Goal: Navigation & Orientation: Find specific page/section

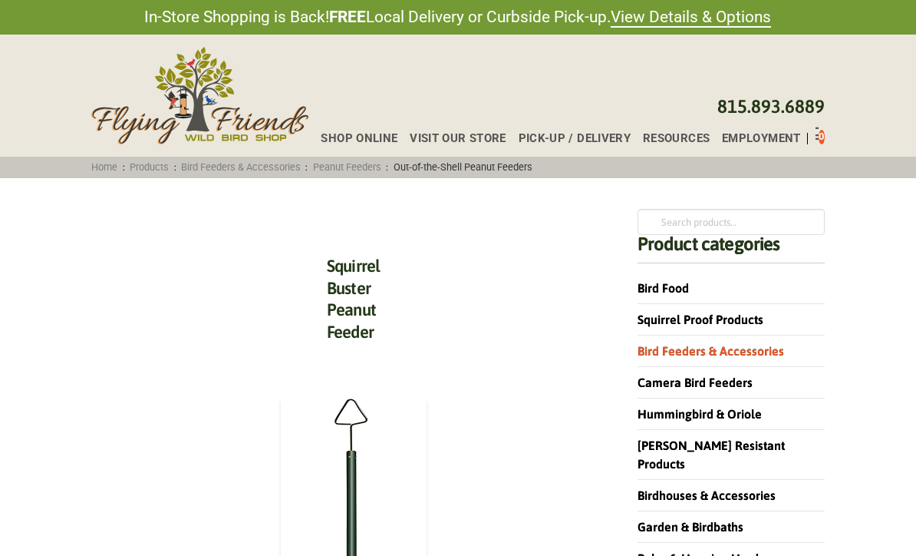
click at [472, 138] on span "Visit Our Store" at bounding box center [458, 139] width 97 height 12
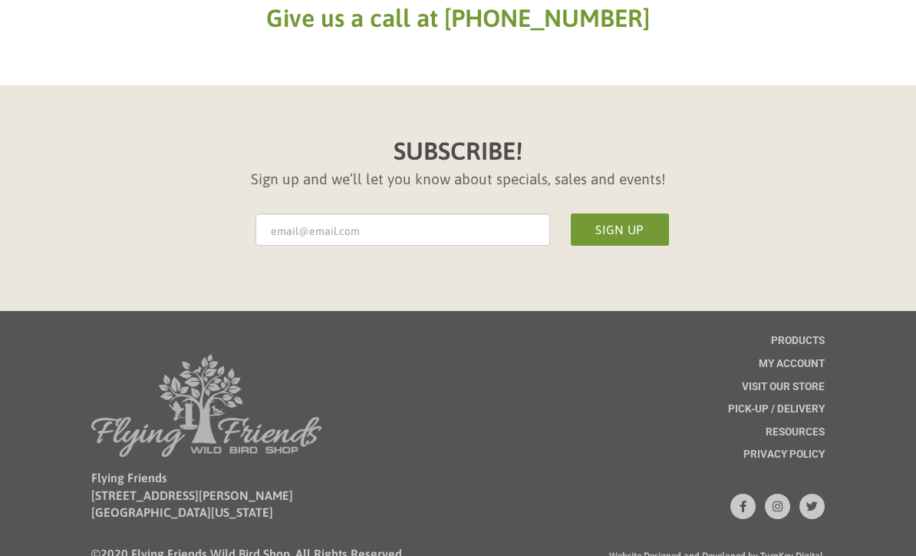
scroll to position [931, 0]
click at [745, 502] on icon at bounding box center [743, 507] width 7 height 12
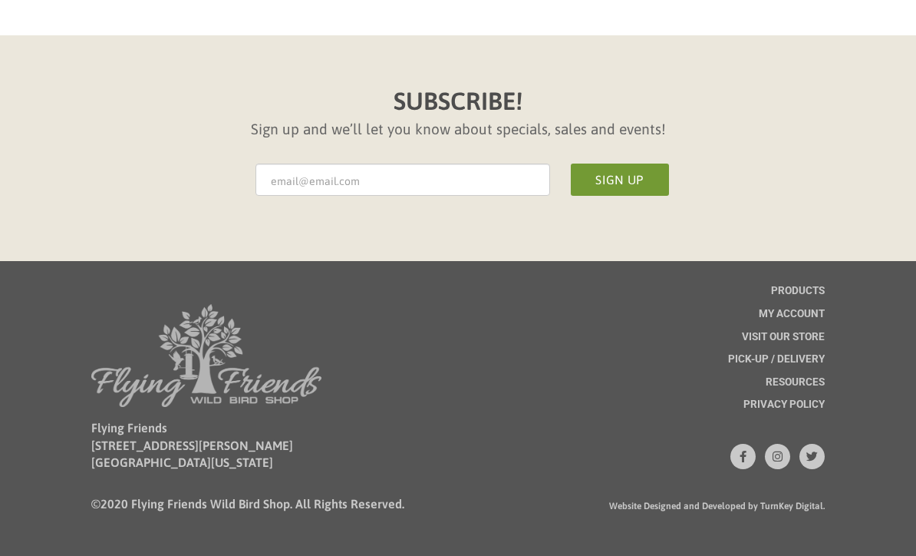
click at [797, 332] on span "Visit Our Store" at bounding box center [783, 337] width 83 height 11
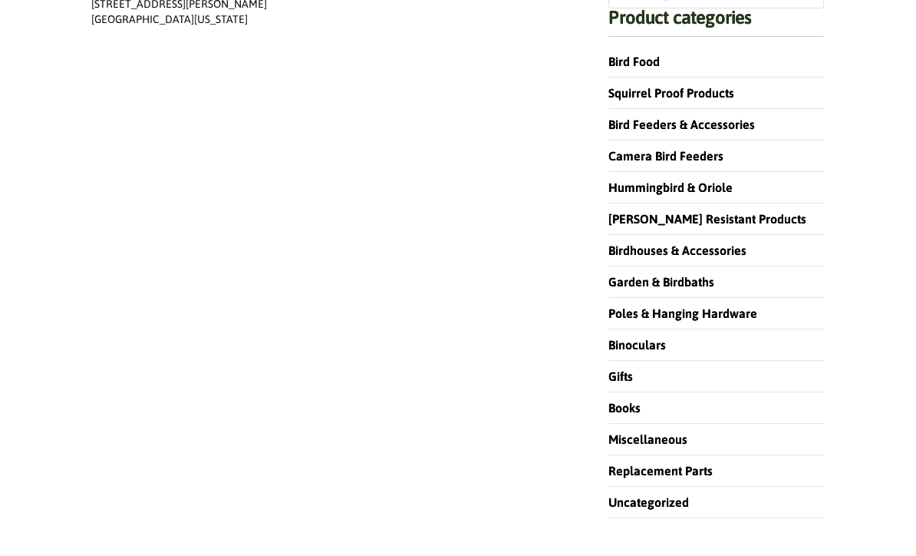
scroll to position [295, 0]
